Goal: Transaction & Acquisition: Purchase product/service

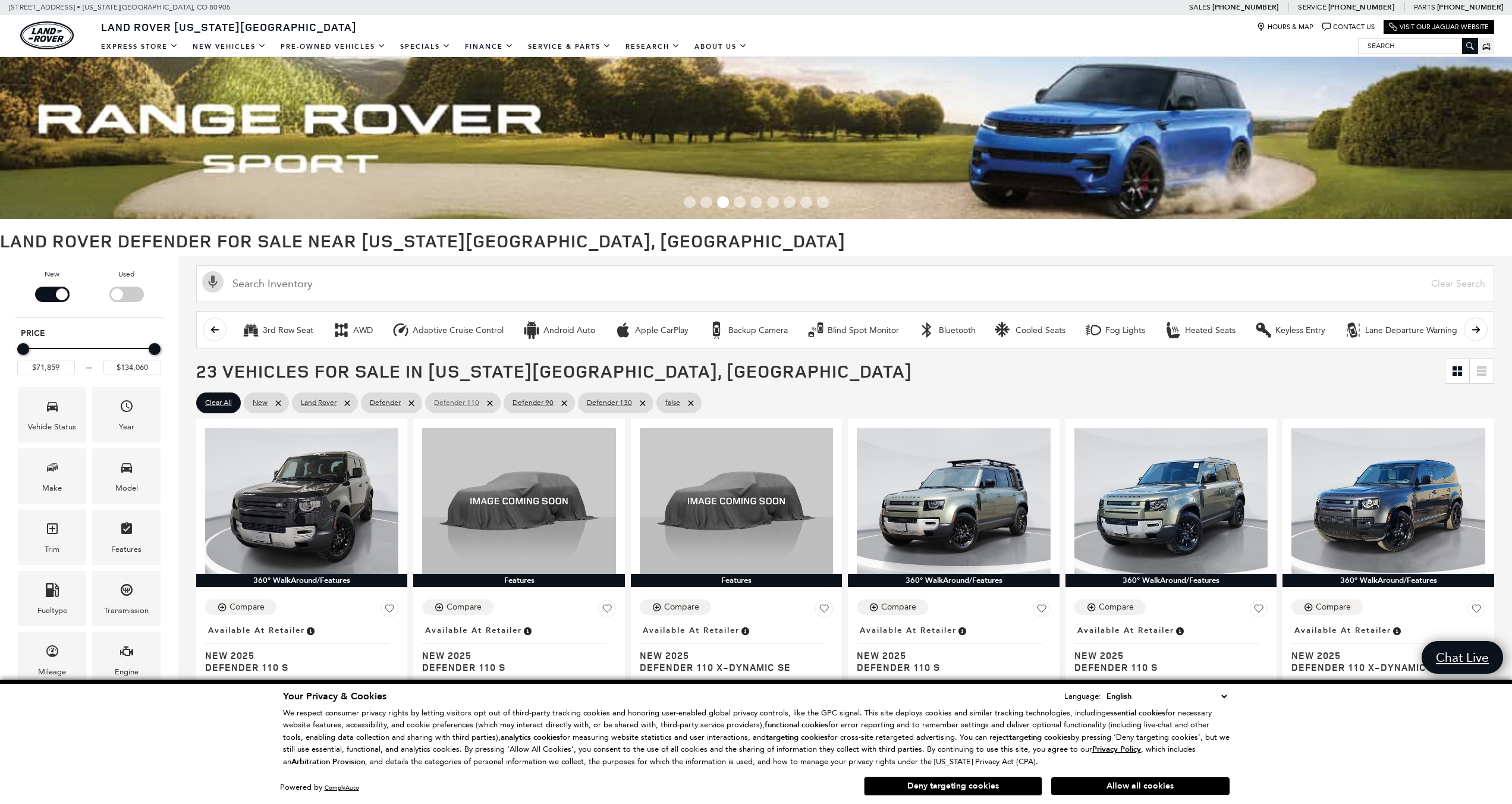
click at [489, 404] on icon at bounding box center [489, 403] width 6 height 6
type input "$84,879"
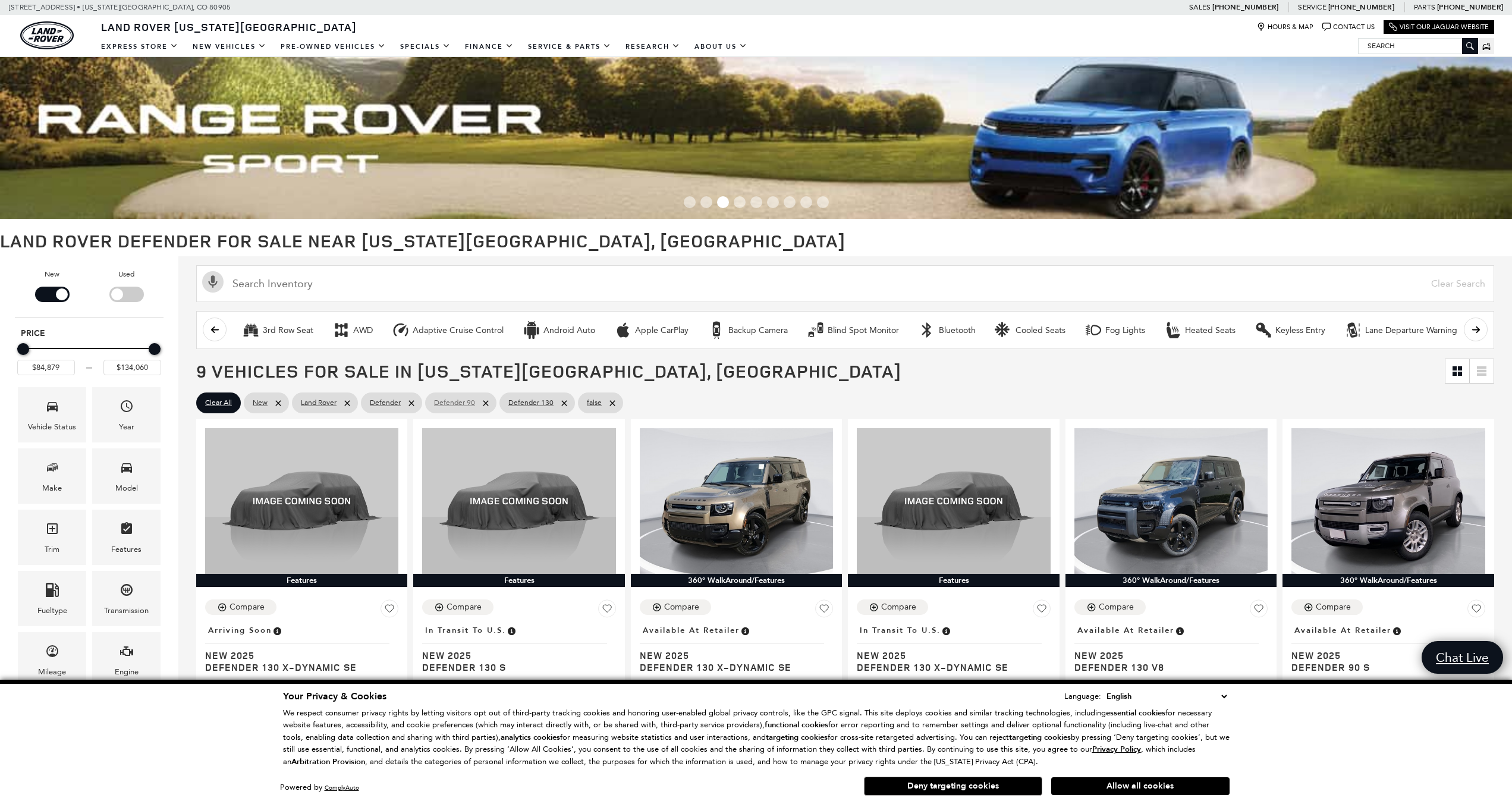
click at [485, 400] on icon at bounding box center [486, 403] width 9 height 9
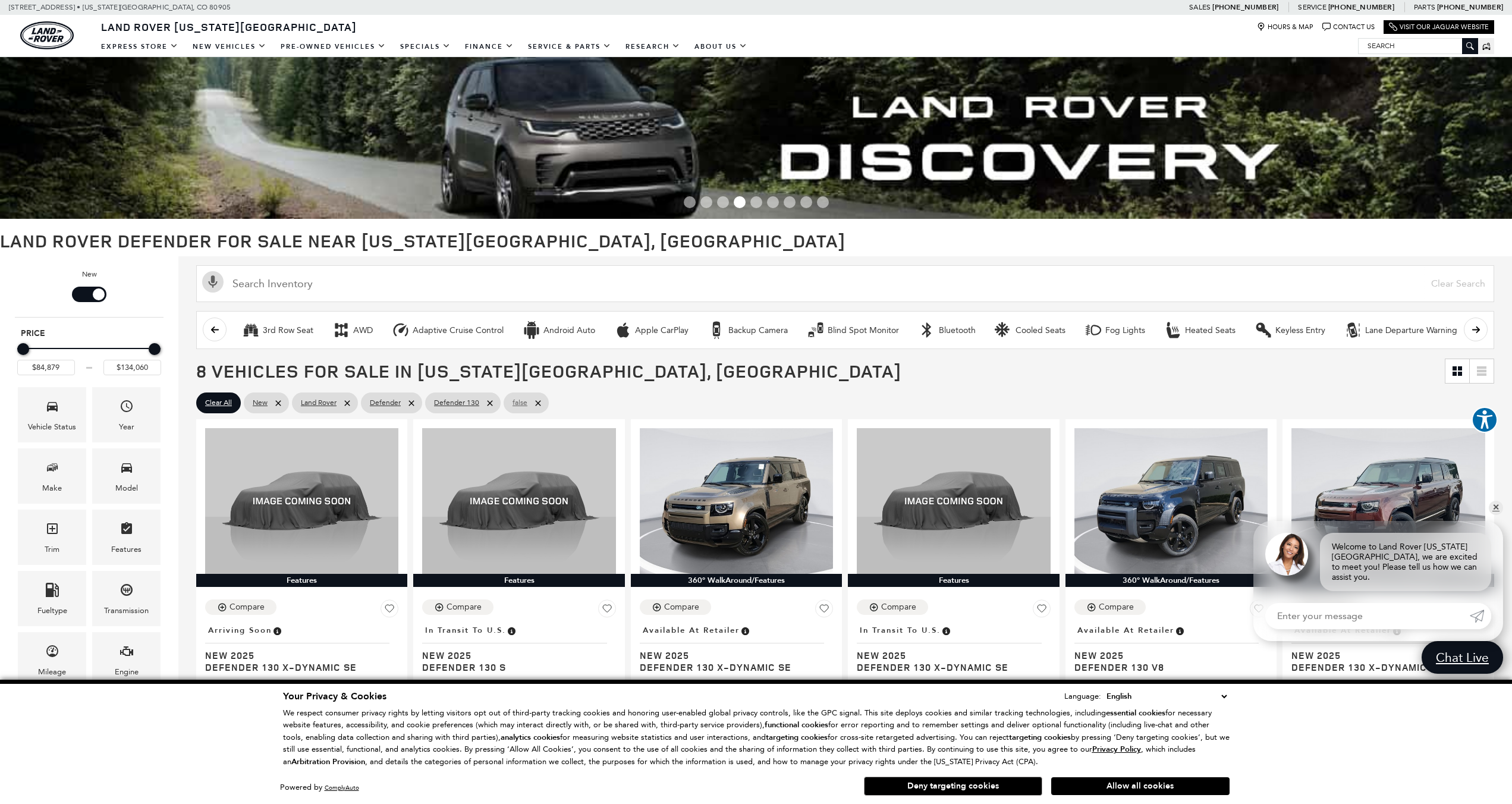
click at [539, 406] on icon at bounding box center [538, 403] width 9 height 9
